Goal: Navigation & Orientation: Find specific page/section

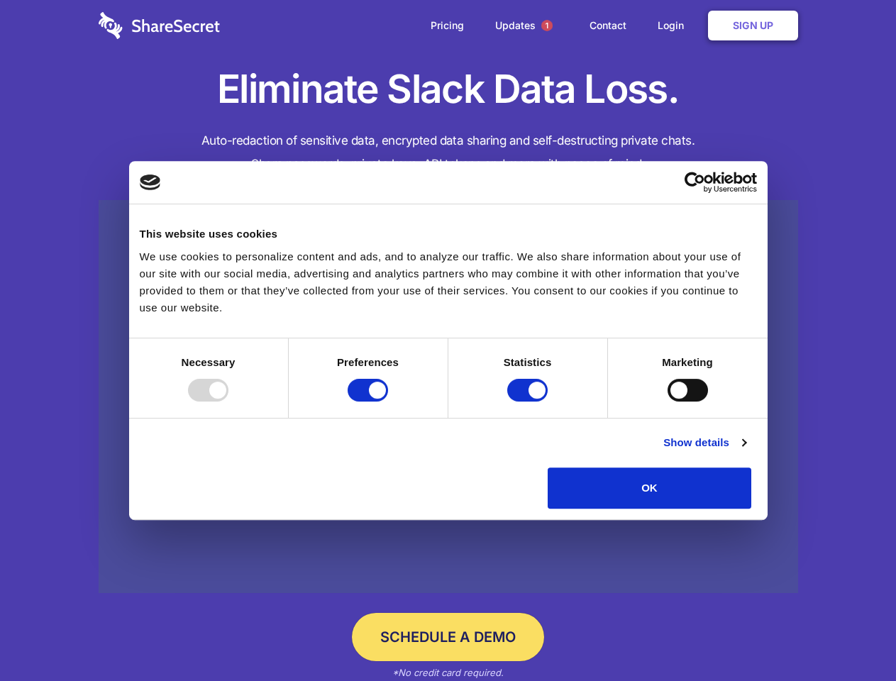
click at [228, 402] on div at bounding box center [208, 390] width 40 height 23
click at [388, 402] on input "Preferences" at bounding box center [368, 390] width 40 height 23
checkbox input "false"
click at [529, 402] on input "Statistics" at bounding box center [527, 390] width 40 height 23
checkbox input "false"
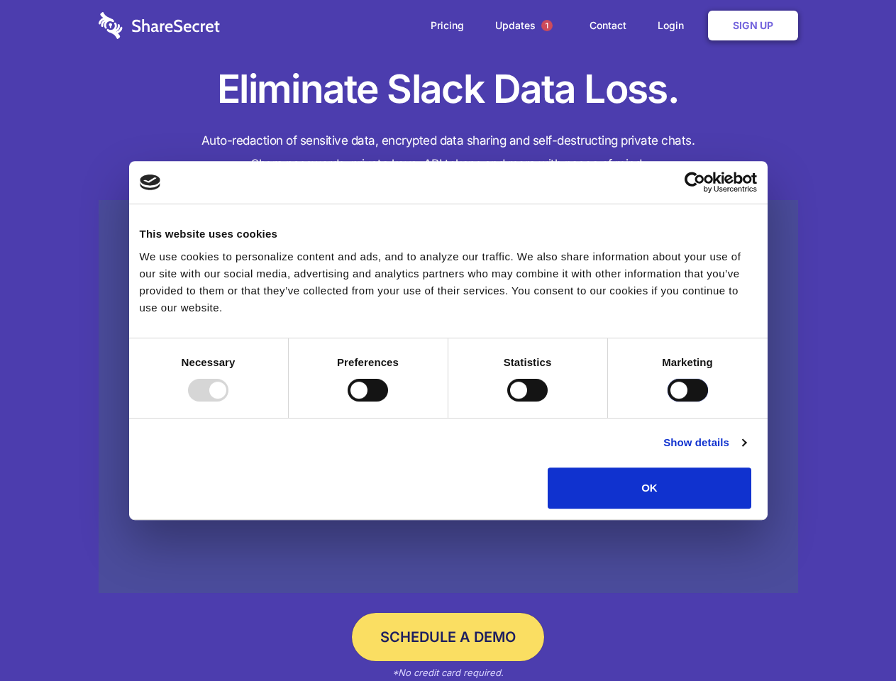
click at [668, 402] on input "Marketing" at bounding box center [688, 390] width 40 height 23
checkbox input "true"
click at [746, 451] on link "Show details" at bounding box center [704, 442] width 82 height 17
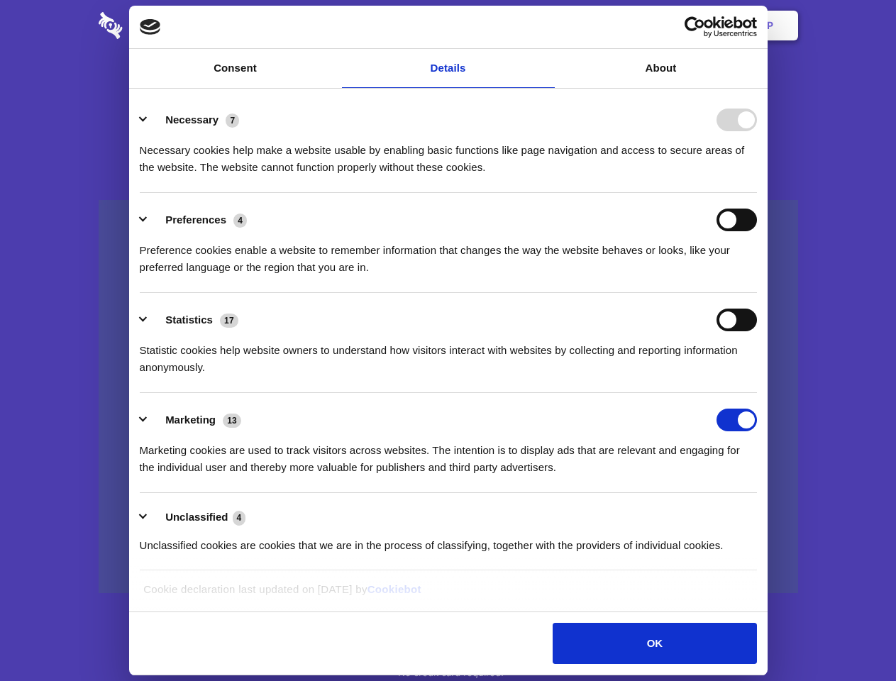
click at [784, 514] on body "Consent Details [#IABV2SETTINGS#] About This website uses cookies We use cookie…" at bounding box center [448, 340] width 896 height 681
click at [546, 26] on span "1" at bounding box center [546, 25] width 11 height 11
